Goal: Task Accomplishment & Management: Complete application form

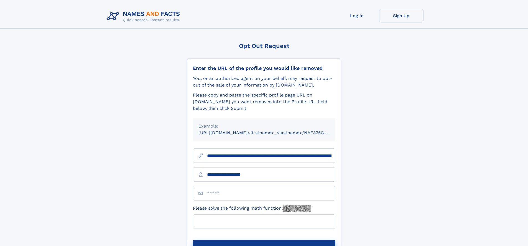
type input "**********"
type input "*"
click at [264, 240] on button "Submit Opt Out Request" at bounding box center [264, 249] width 143 height 18
